Goal: Task Accomplishment & Management: Use online tool/utility

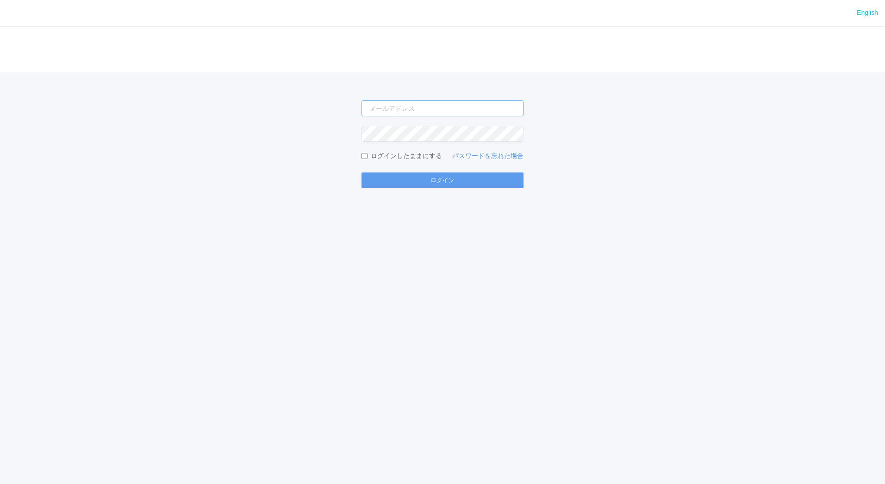
type input "[EMAIL_ADDRESS][DOMAIN_NAME]"
click at [458, 113] on input "[EMAIL_ADDRESS][DOMAIN_NAME]" at bounding box center [443, 108] width 162 height 16
type input "[EMAIL_ADDRESS][DOMAIN_NAME]"
click at [453, 181] on button "ログイン" at bounding box center [443, 180] width 162 height 16
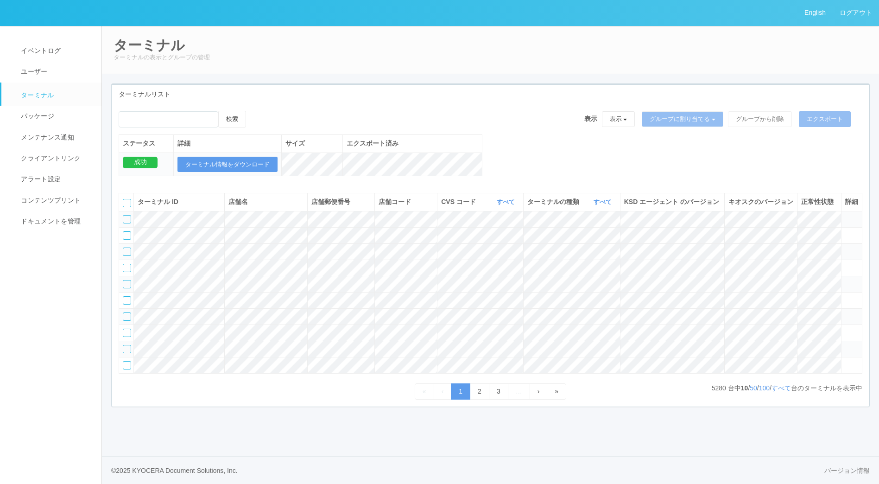
click at [255, 111] on icon at bounding box center [255, 111] width 0 height 0
click at [66, 45] on link "イベントログ" at bounding box center [55, 50] width 108 height 21
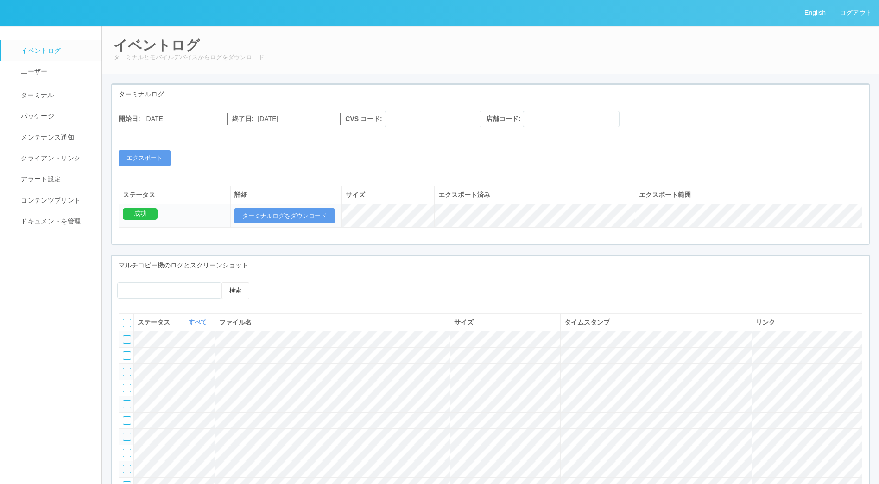
click at [220, 115] on input "[DATE]" at bounding box center [185, 119] width 85 height 13
click at [164, 137] on div "[DATE]" at bounding box center [154, 142] width 22 height 11
click at [157, 133] on button "button" at bounding box center [153, 131] width 7 height 3
click at [164, 137] on div "[DATE]" at bounding box center [154, 142] width 22 height 11
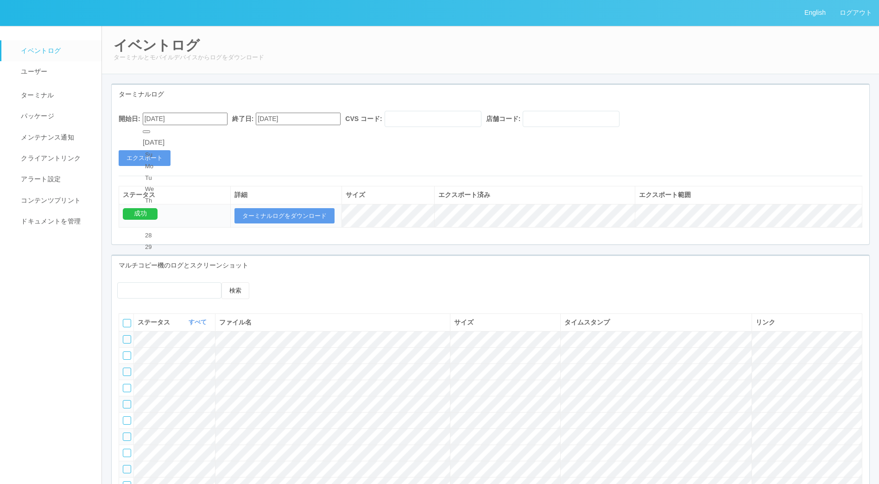
click at [162, 334] on div "7" at bounding box center [153, 338] width 17 height 9
type input "[DATE]"
click at [162, 334] on div "7" at bounding box center [153, 338] width 17 height 9
click at [158, 159] on button "エクスポート" at bounding box center [145, 158] width 52 height 16
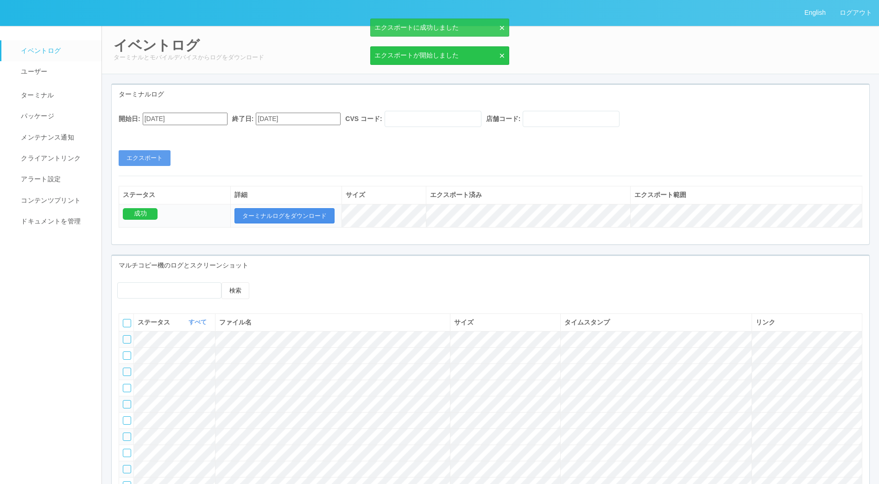
click at [283, 213] on button "ターミナルログをダウンロード" at bounding box center [284, 216] width 100 height 16
